Goal: Information Seeking & Learning: Learn about a topic

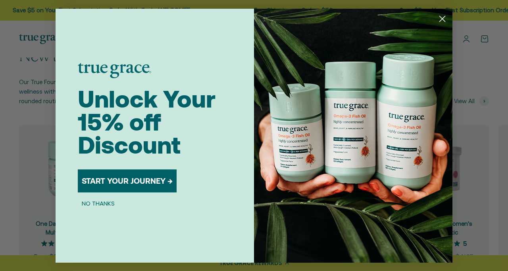
scroll to position [668, 0]
click at [444, 17] on circle "Close dialog" at bounding box center [442, 18] width 13 height 13
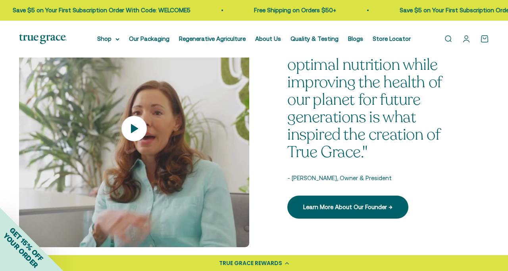
scroll to position [980, 0]
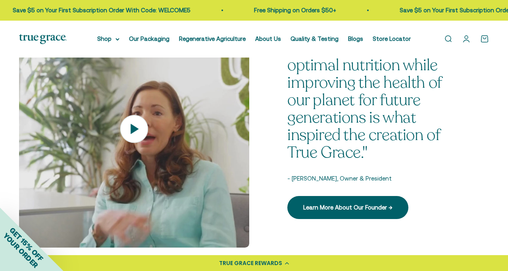
click at [129, 127] on icon at bounding box center [134, 129] width 28 height 28
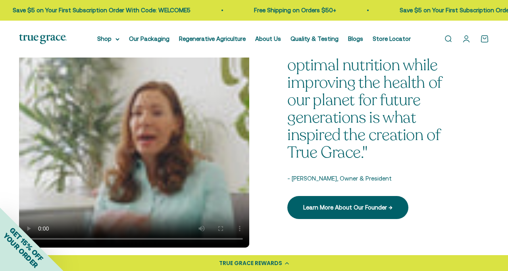
click at [115, 150] on video at bounding box center [134, 128] width 230 height 237
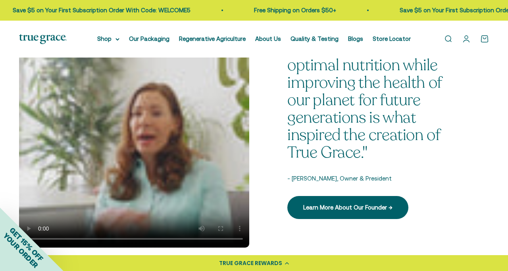
click at [115, 197] on video at bounding box center [134, 128] width 230 height 237
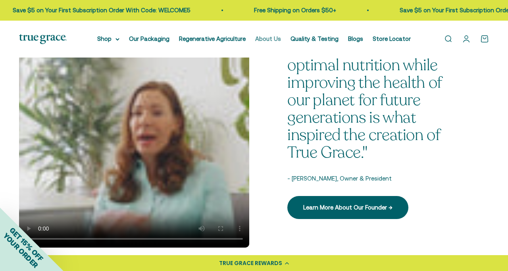
click at [271, 40] on link "About Us" at bounding box center [268, 38] width 26 height 7
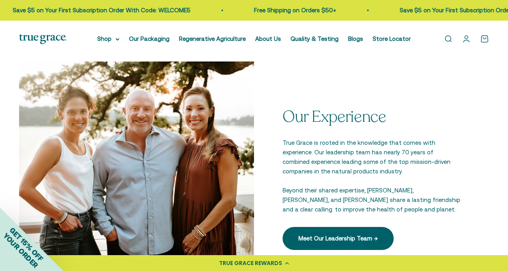
scroll to position [941, 0]
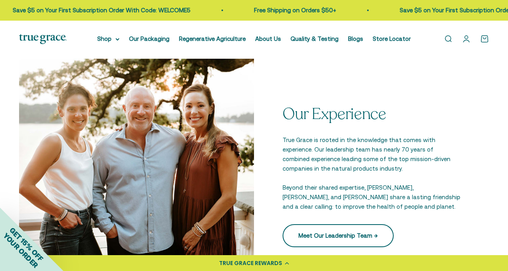
click at [348, 237] on link "Meet Our Leadership Team →" at bounding box center [337, 235] width 111 height 23
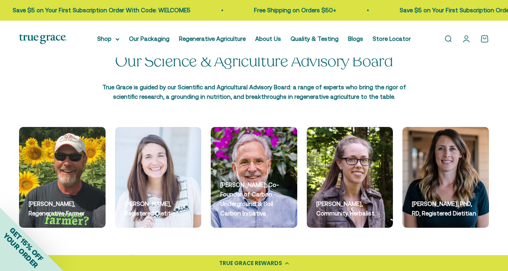
scroll to position [938, 0]
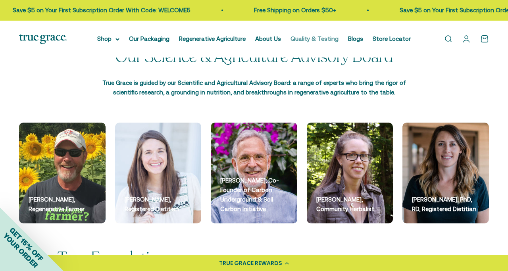
click at [325, 40] on link "Quality & Testing" at bounding box center [314, 38] width 48 height 7
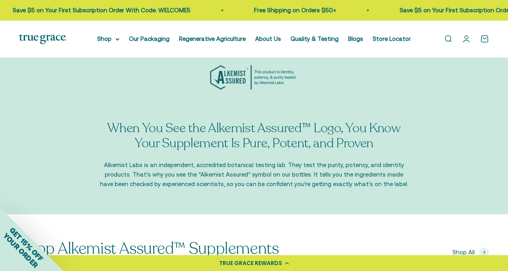
scroll to position [967, 0]
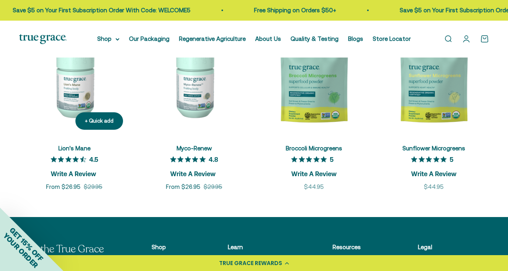
click at [79, 87] on img at bounding box center [74, 81] width 110 height 110
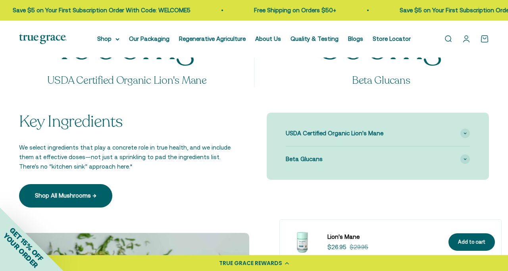
scroll to position [737, 0]
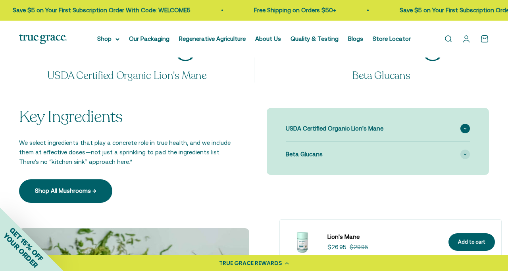
click at [327, 129] on span "USDA Certified Organic Lion's Mane" at bounding box center [335, 129] width 98 height 10
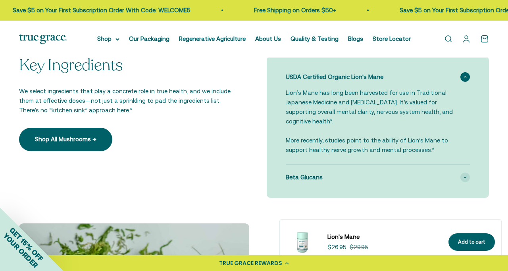
scroll to position [789, 0]
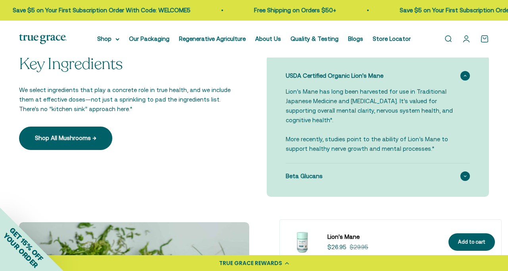
click at [320, 171] on span "Beta Glucans" at bounding box center [304, 176] width 37 height 10
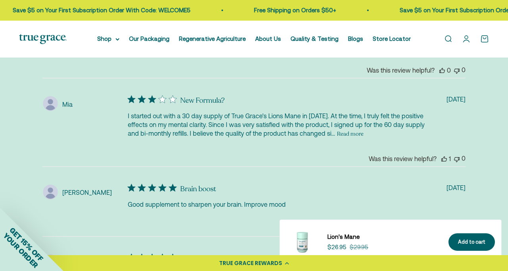
scroll to position [1855, 0]
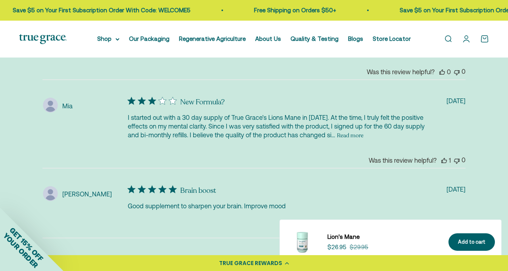
click at [363, 131] on button "Read more" at bounding box center [350, 136] width 27 height 10
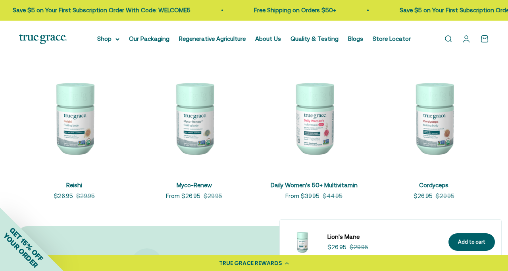
scroll to position [2415, 0]
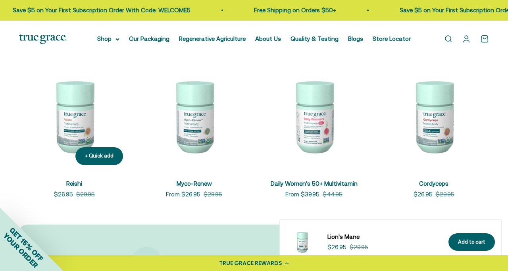
click at [79, 100] on img at bounding box center [74, 116] width 110 height 110
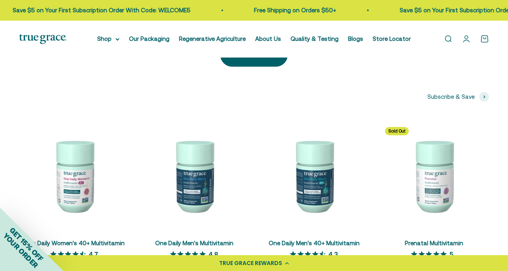
scroll to position [1696, 0]
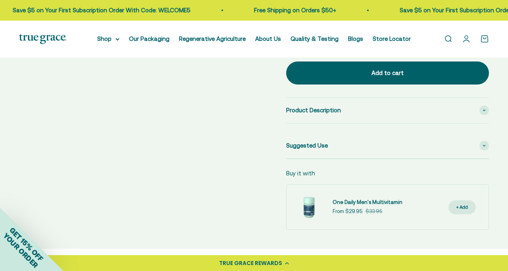
scroll to position [379, 0]
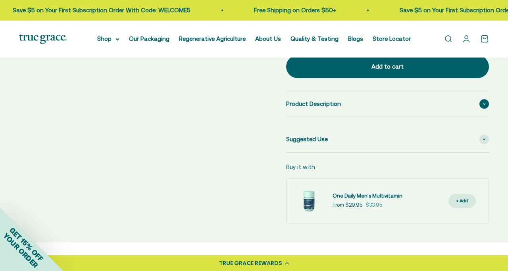
click at [338, 111] on div "Product Description" at bounding box center [387, 103] width 203 height 25
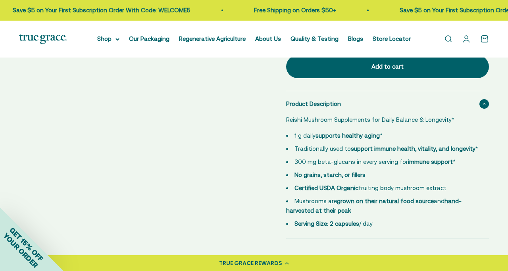
click at [338, 111] on div "Product Description" at bounding box center [387, 103] width 203 height 25
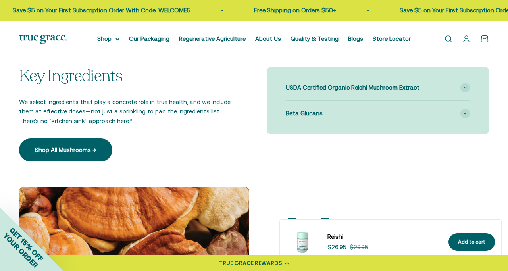
scroll to position [724, 0]
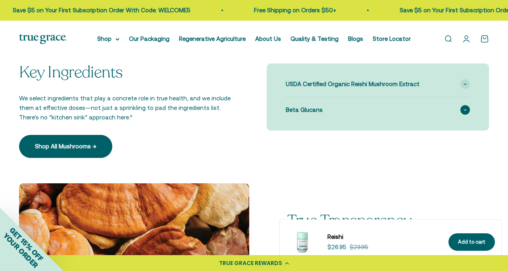
click at [314, 112] on div "Beta Glucans" at bounding box center [378, 109] width 184 height 25
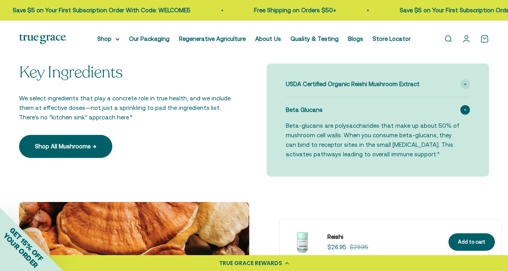
click at [314, 112] on div "Beta Glucans" at bounding box center [378, 109] width 184 height 25
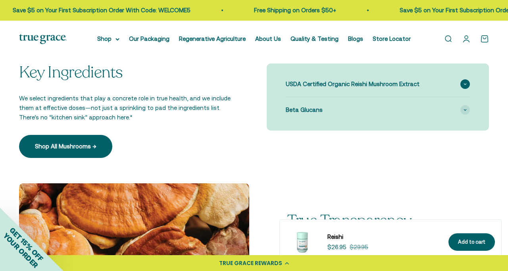
click at [319, 71] on div "USDA Certified Organic Reishi Mushroom Extract" at bounding box center [378, 83] width 184 height 25
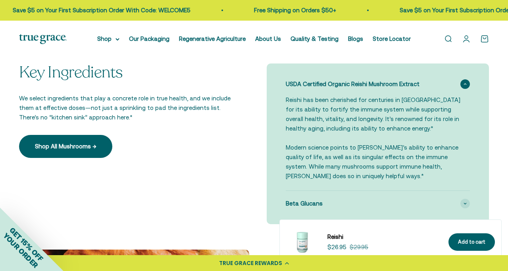
click at [318, 81] on span "USDA Certified Organic Reishi Mushroom Extract" at bounding box center [353, 84] width 134 height 10
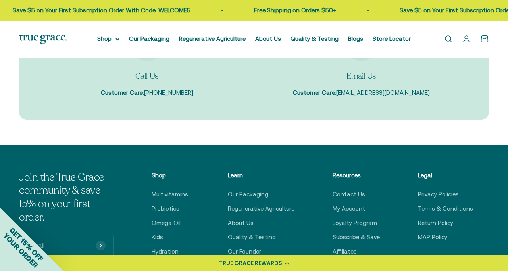
scroll to position [2274, 0]
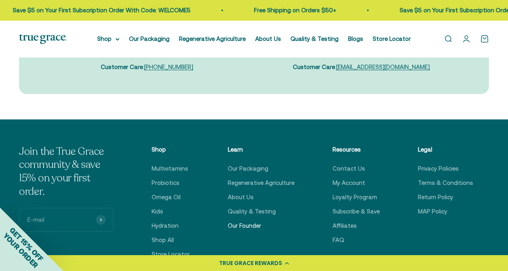
click at [250, 221] on link "Our Founder" at bounding box center [244, 226] width 33 height 10
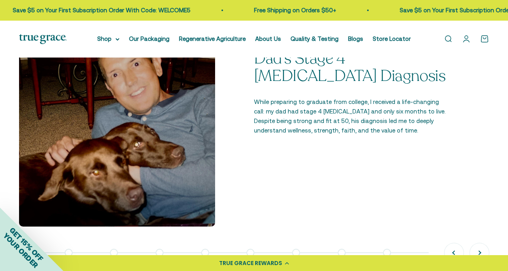
scroll to position [521, 0]
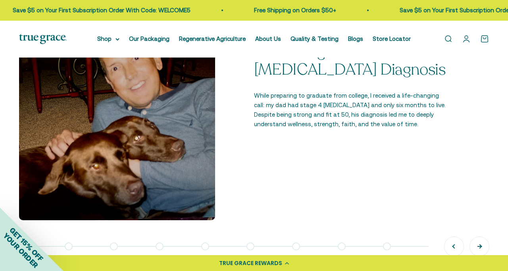
click at [480, 245] on button "Next" at bounding box center [479, 246] width 19 height 19
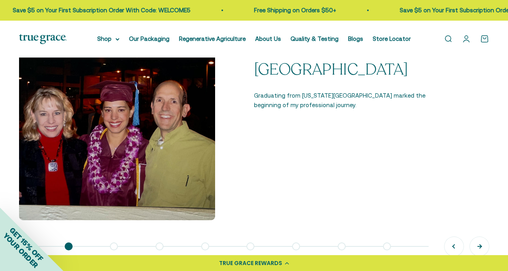
click at [480, 245] on button "Next" at bounding box center [479, 246] width 19 height 19
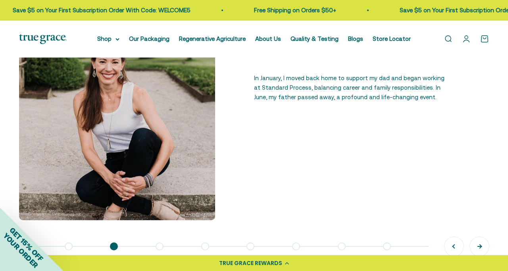
scroll to position [517, 0]
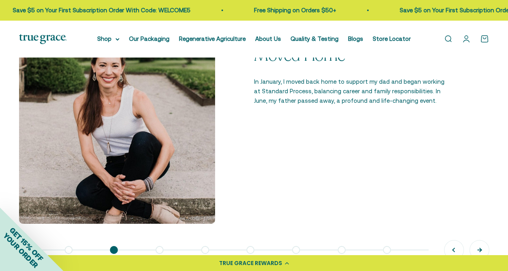
click at [482, 248] on button "Next" at bounding box center [479, 249] width 19 height 19
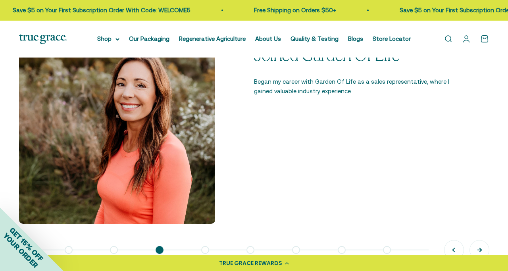
click at [482, 248] on button "Next" at bounding box center [479, 249] width 19 height 19
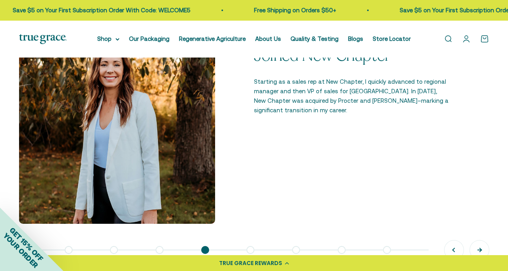
click at [482, 248] on button "Next" at bounding box center [479, 249] width 19 height 19
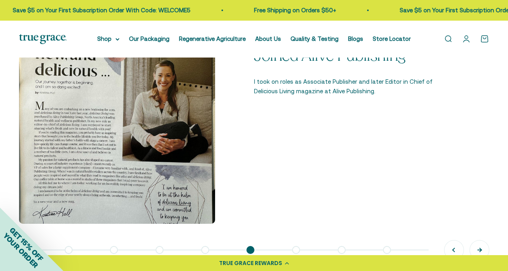
click at [482, 248] on button "Next" at bounding box center [479, 249] width 19 height 19
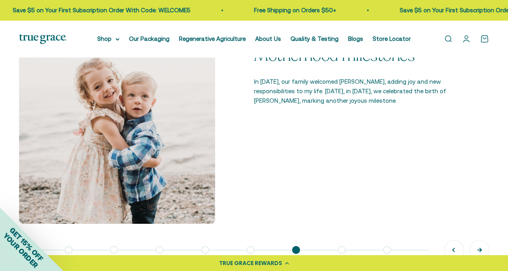
click at [482, 248] on button "Next" at bounding box center [479, 249] width 19 height 19
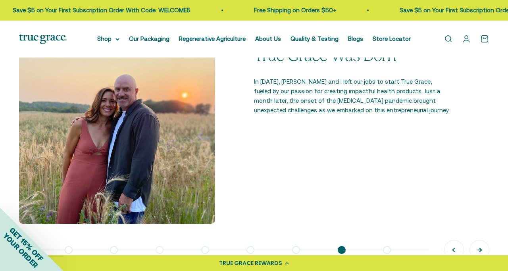
click at [482, 248] on button "Next" at bounding box center [479, 249] width 19 height 19
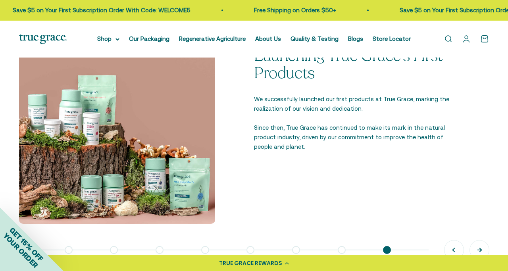
click at [482, 248] on button "Next" at bounding box center [479, 249] width 19 height 19
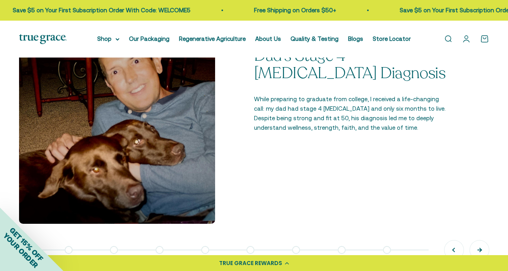
click at [482, 248] on button "Next" at bounding box center [479, 249] width 19 height 19
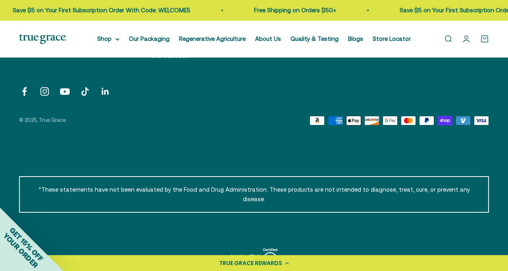
scroll to position [1408, 0]
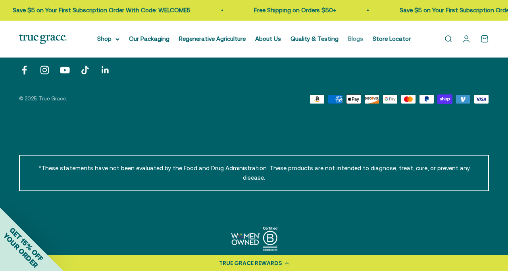
click at [355, 40] on link "Blogs" at bounding box center [355, 38] width 15 height 7
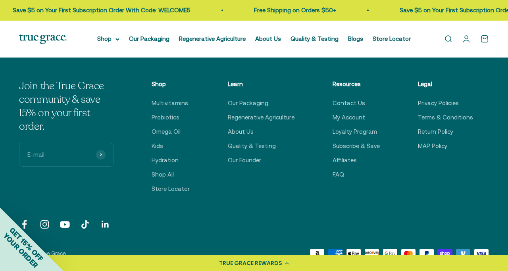
scroll to position [1240, 0]
